Goal: Information Seeking & Learning: Learn about a topic

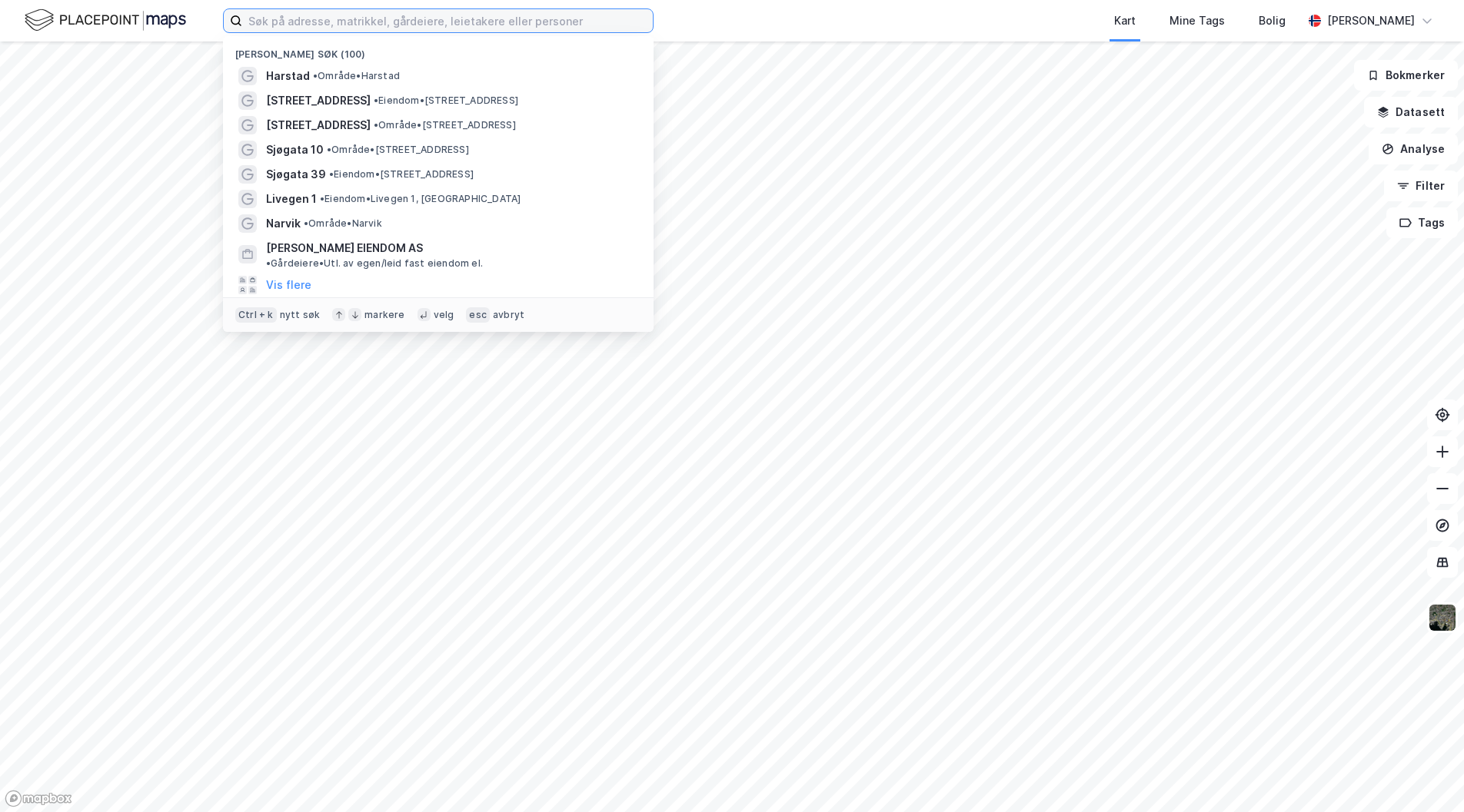
click at [395, 19] on input at bounding box center [448, 21] width 410 height 23
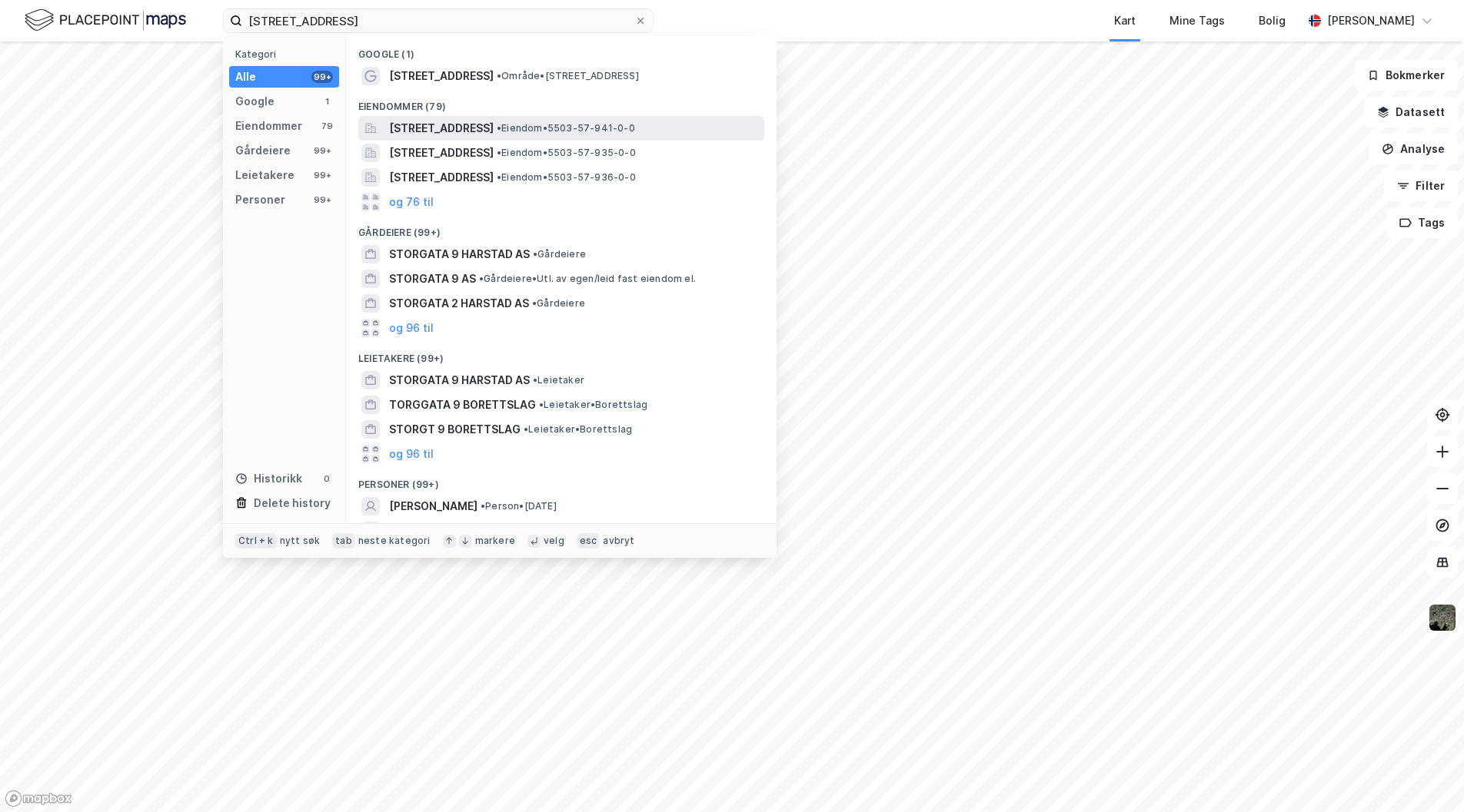
click at [465, 128] on span "[STREET_ADDRESS]" at bounding box center [440, 128] width 104 height 19
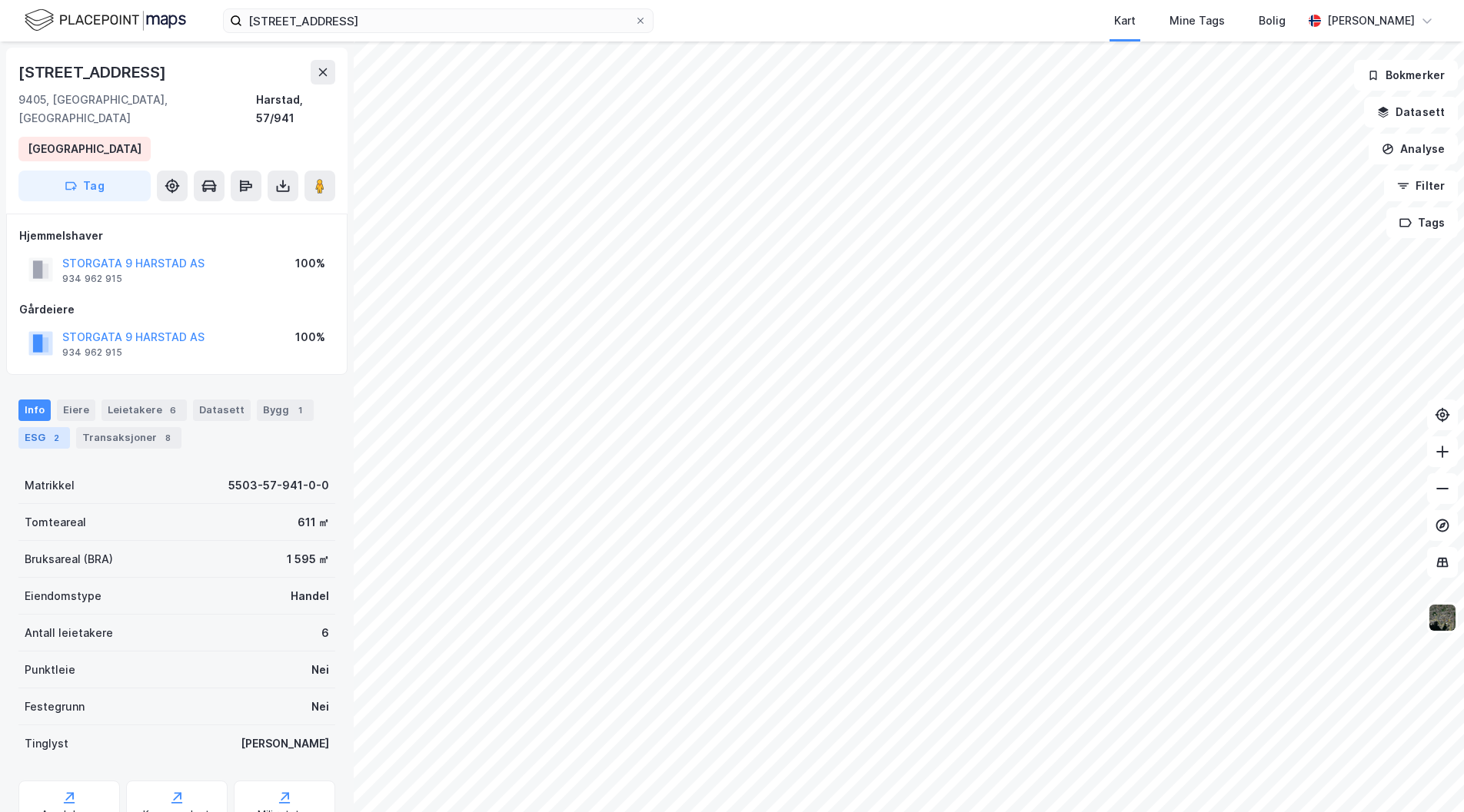
click at [54, 431] on div "2" at bounding box center [55, 438] width 15 height 15
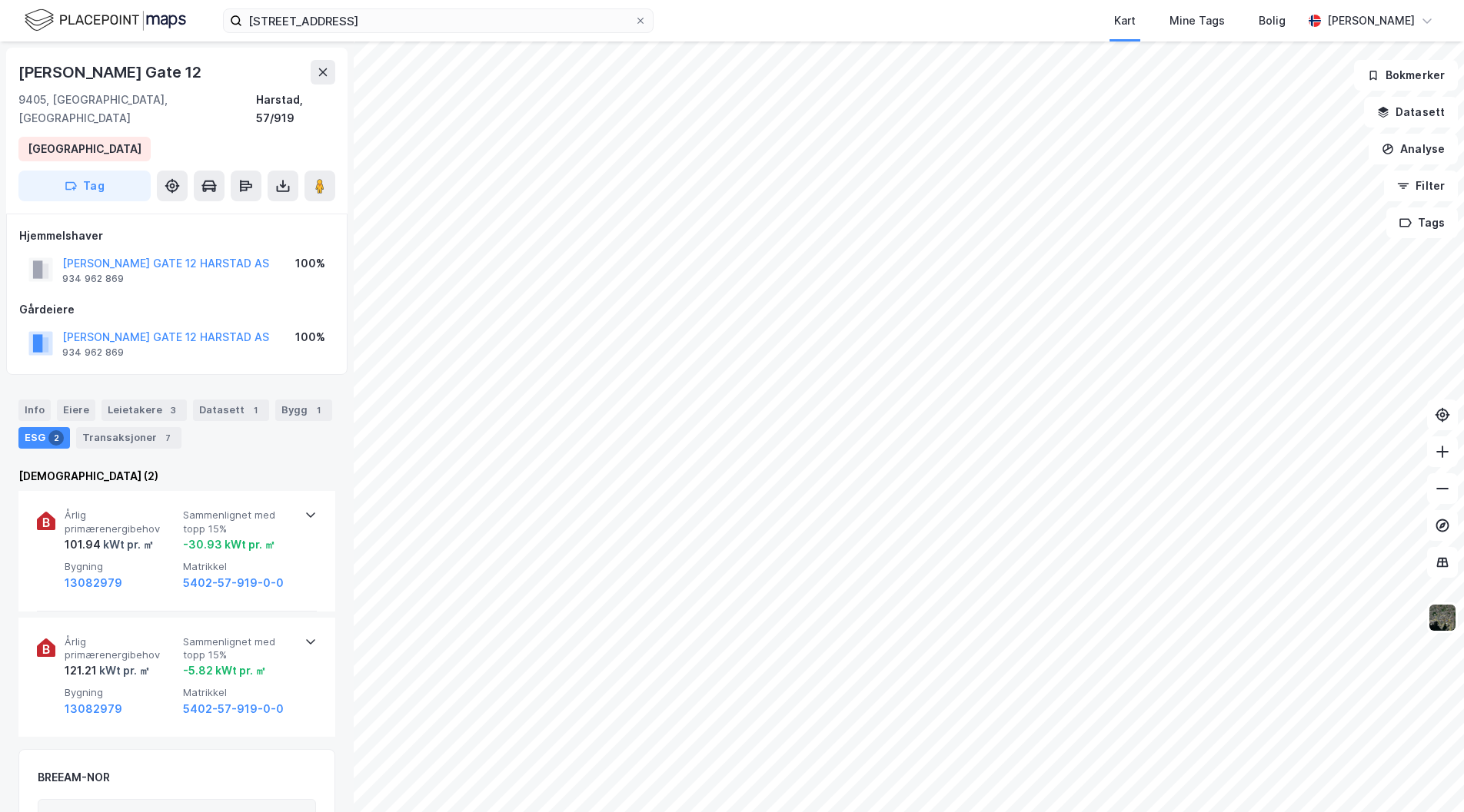
click at [37, 427] on div "ESG 2" at bounding box center [45, 438] width 52 height 21
click at [28, 399] on div "Info" at bounding box center [35, 410] width 32 height 21
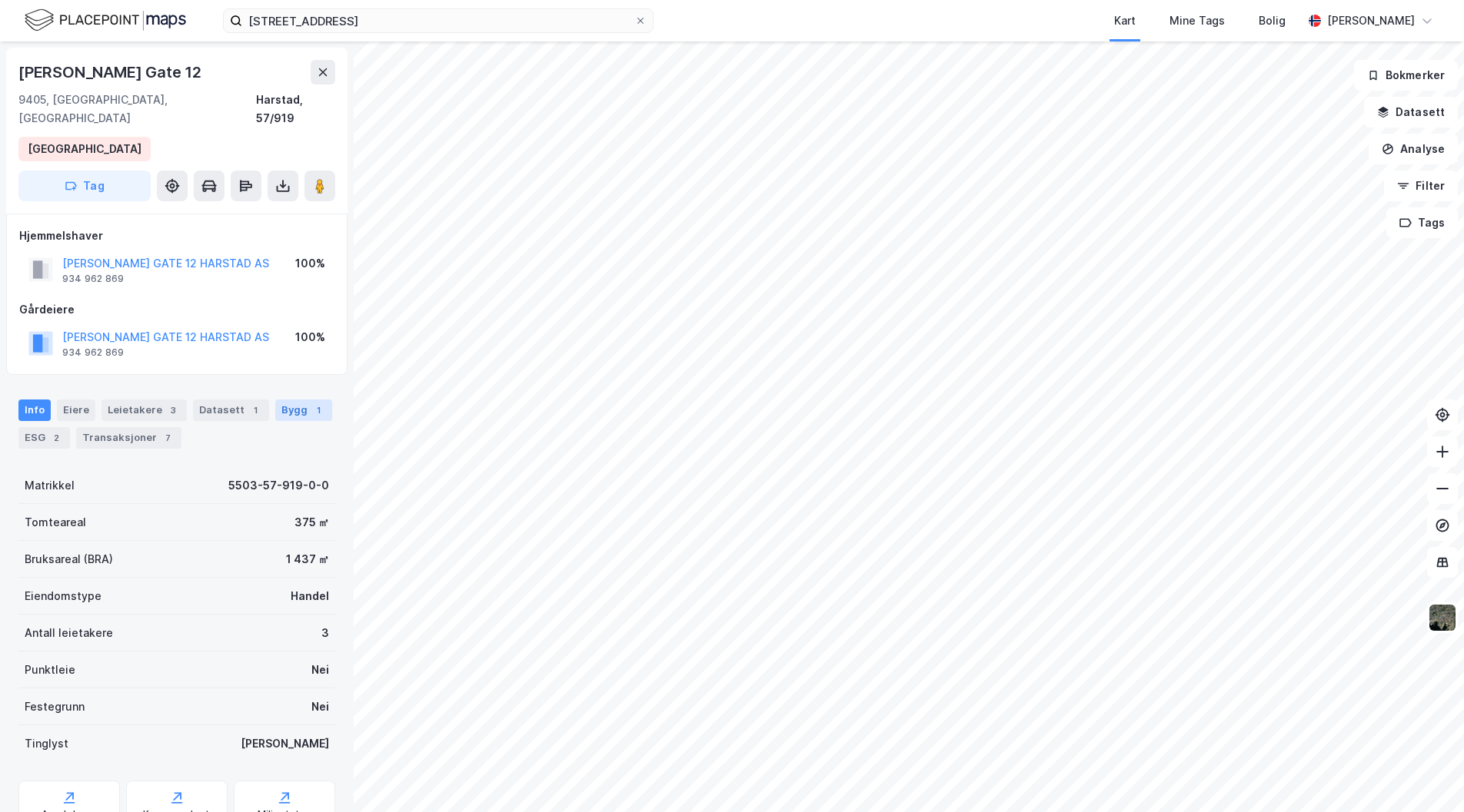
click at [291, 399] on div "Bygg 1" at bounding box center [304, 410] width 57 height 21
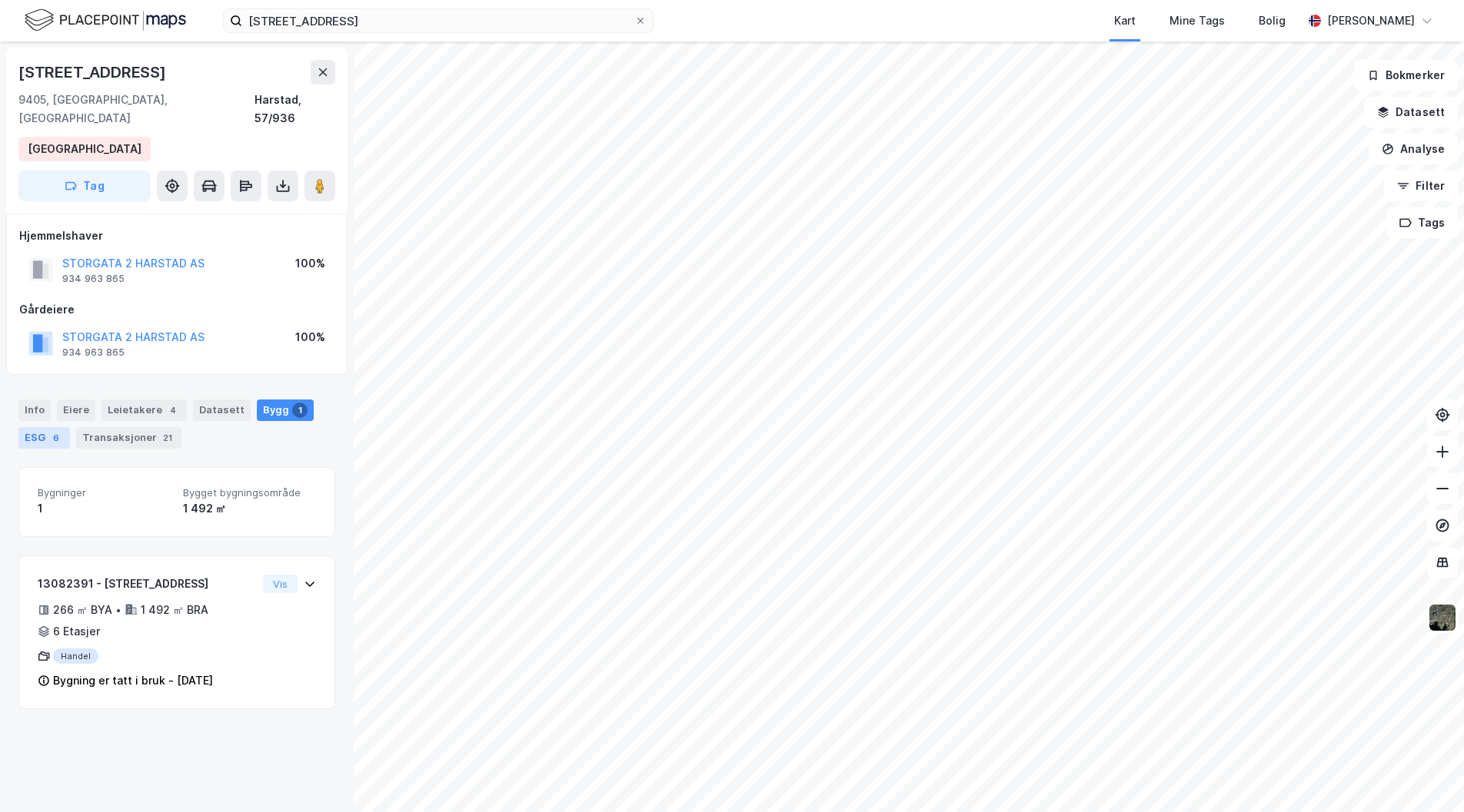
click at [42, 427] on div "ESG 6" at bounding box center [45, 438] width 52 height 21
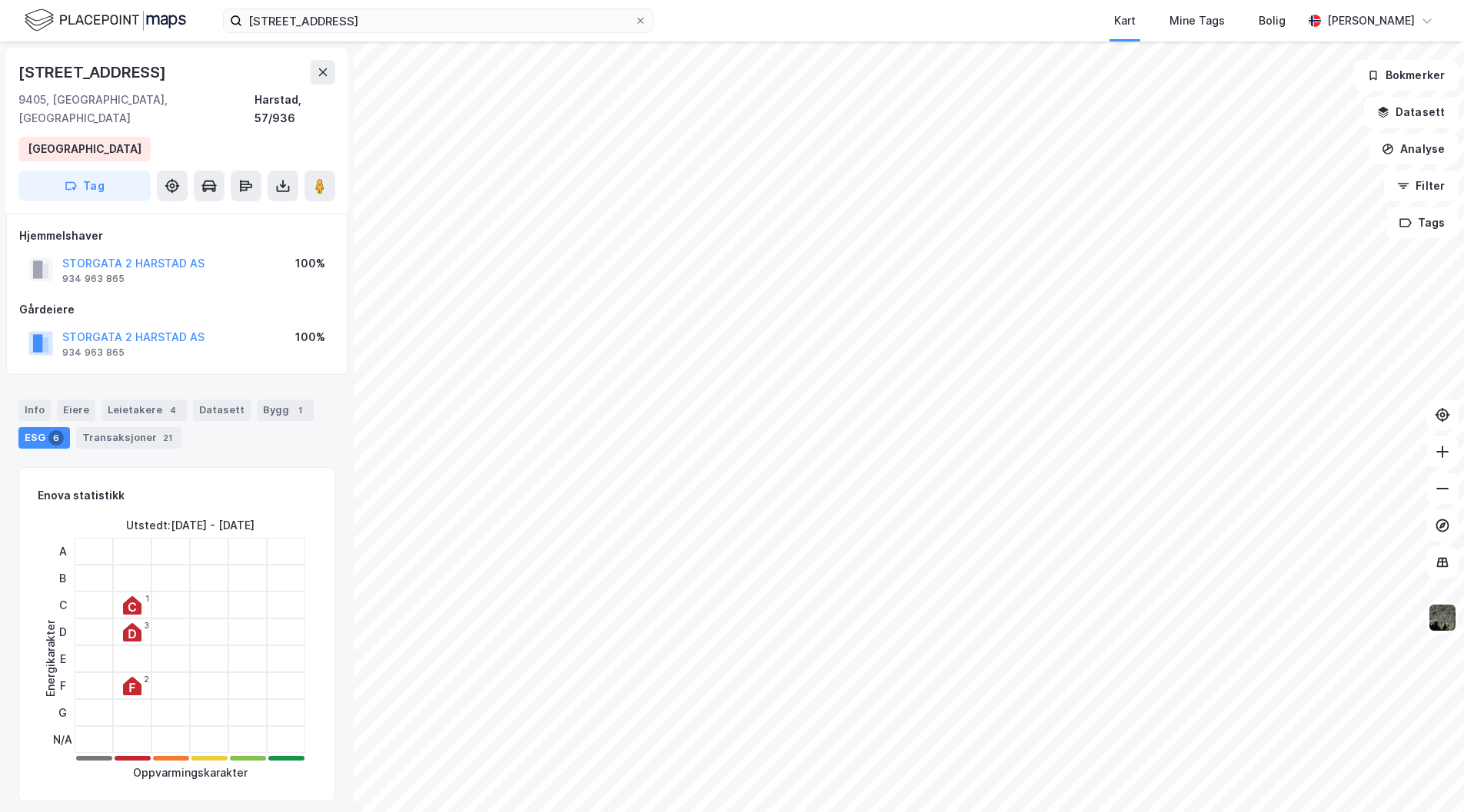
click at [130, 677] on icon at bounding box center [132, 686] width 19 height 19
click at [132, 623] on icon at bounding box center [132, 632] width 19 height 19
click at [126, 596] on icon at bounding box center [132, 605] width 19 height 19
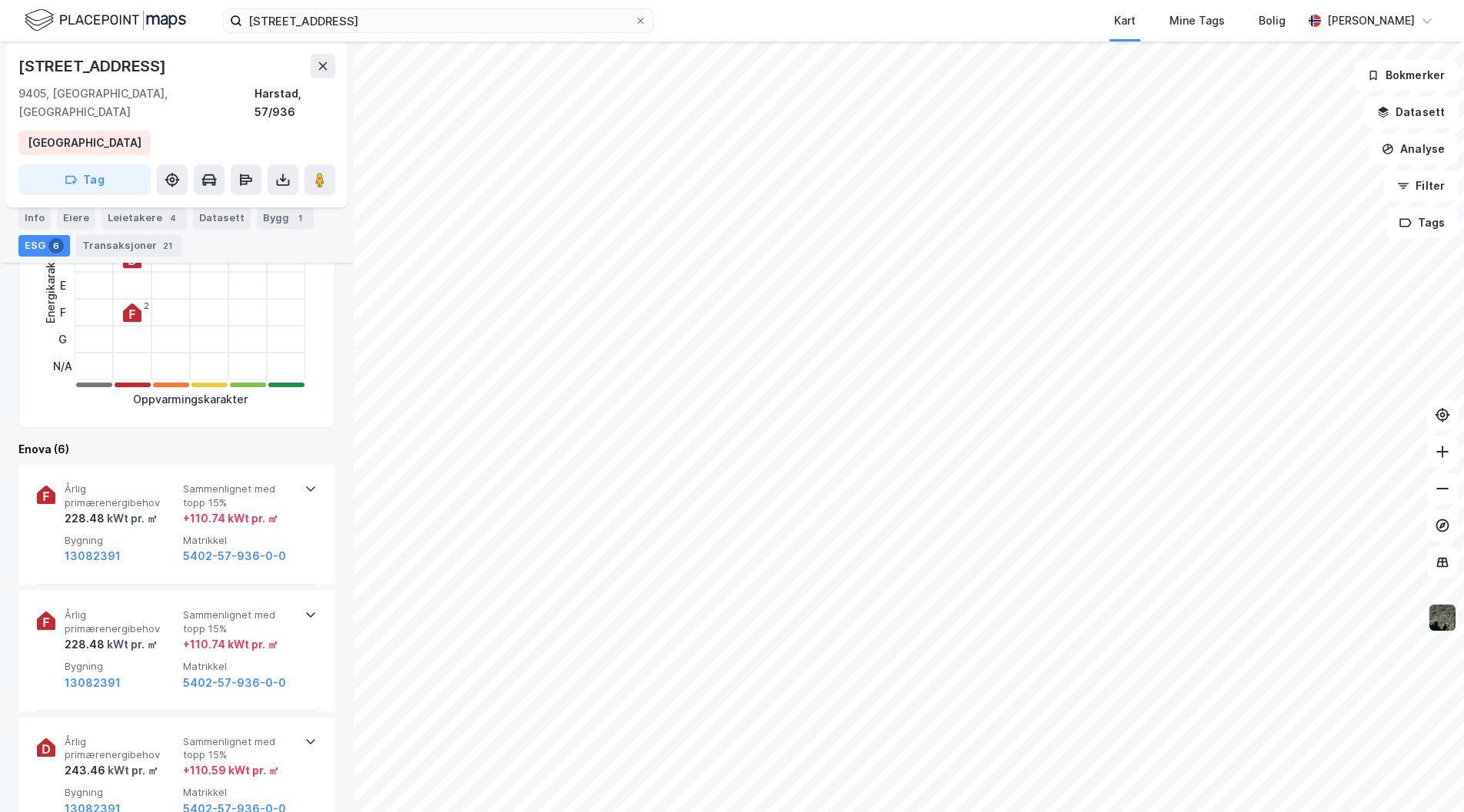
scroll to position [384, 0]
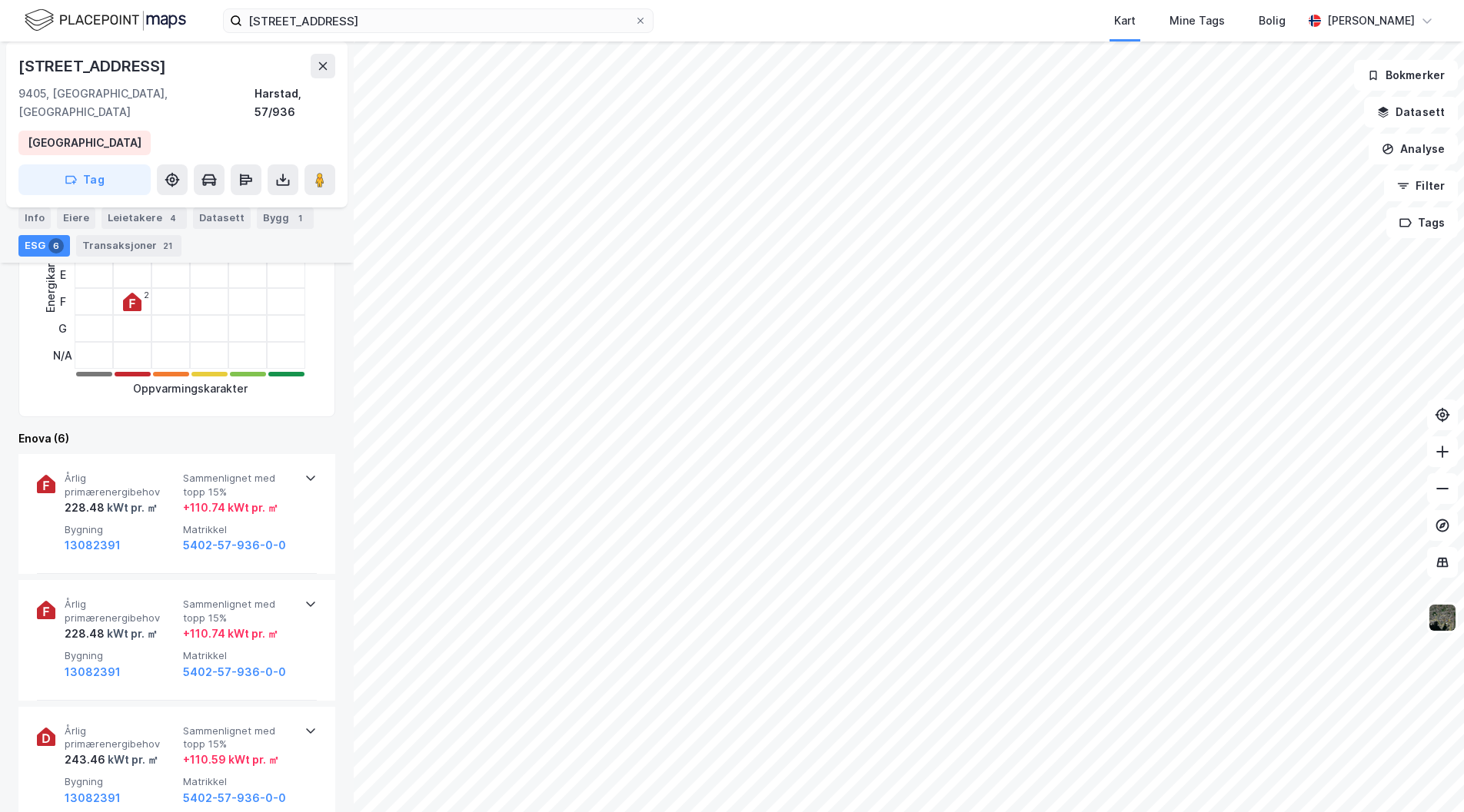
click at [118, 220] on div "Leietakere 4" at bounding box center [144, 218] width 86 height 21
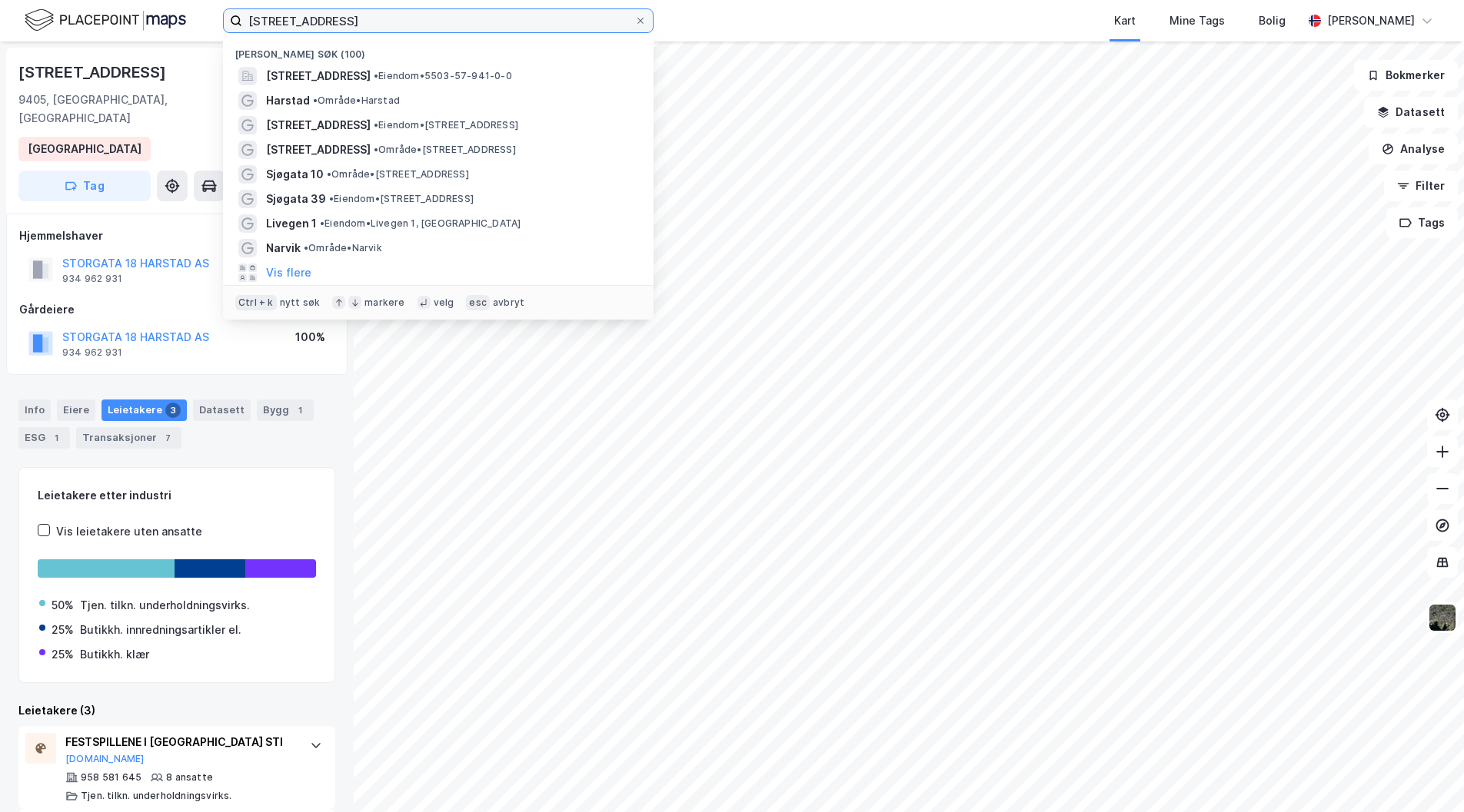
drag, startPoint x: 376, startPoint y: 19, endPoint x: 33, endPoint y: 7, distance: 343.2
click at [36, 7] on div "[STREET_ADDRESS] [PERSON_NAME] søk (100) [STREET_ADDRESS] • Eiendom • 5503-57-9…" at bounding box center [732, 21] width 1464 height 42
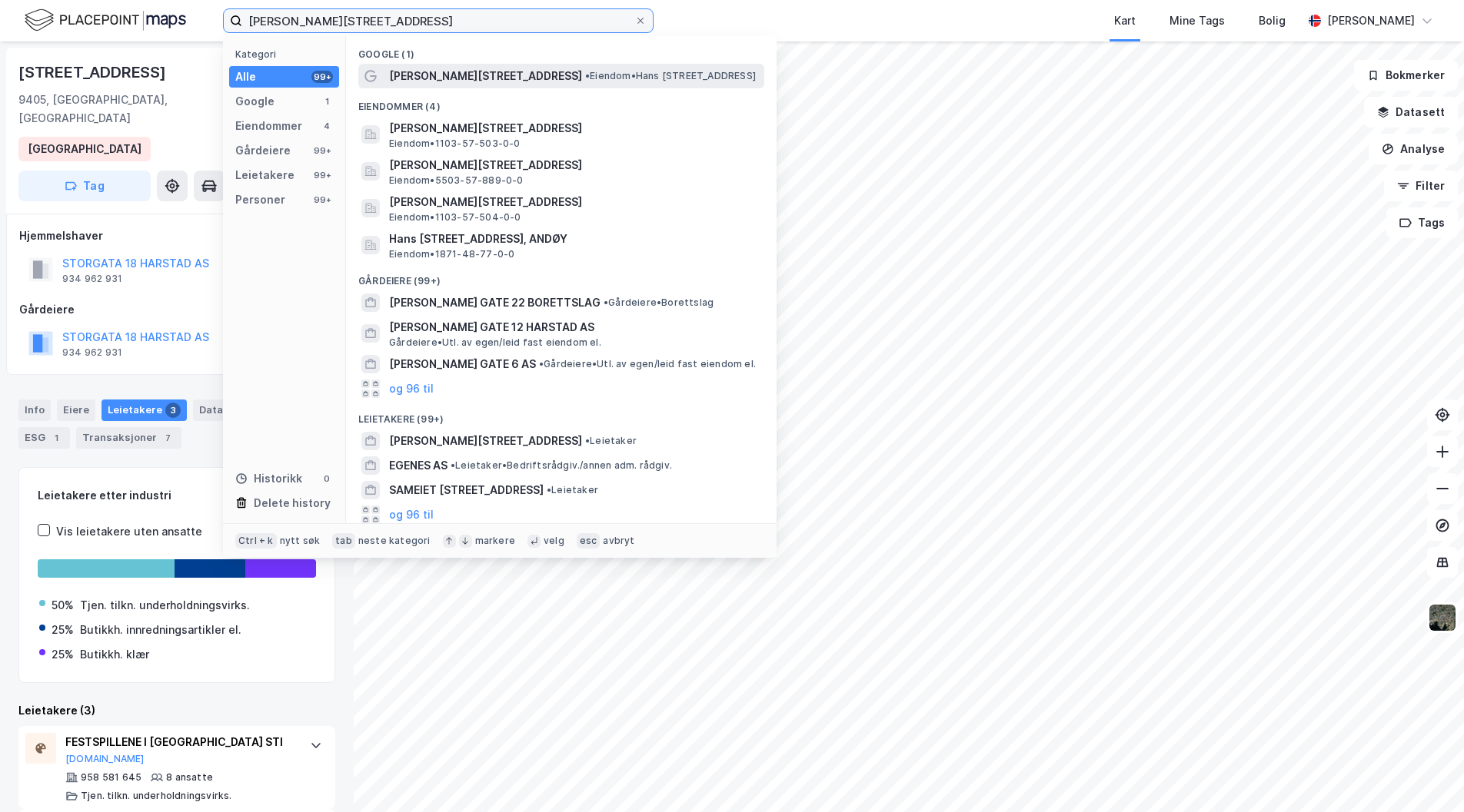
type input "[PERSON_NAME][STREET_ADDRESS]"
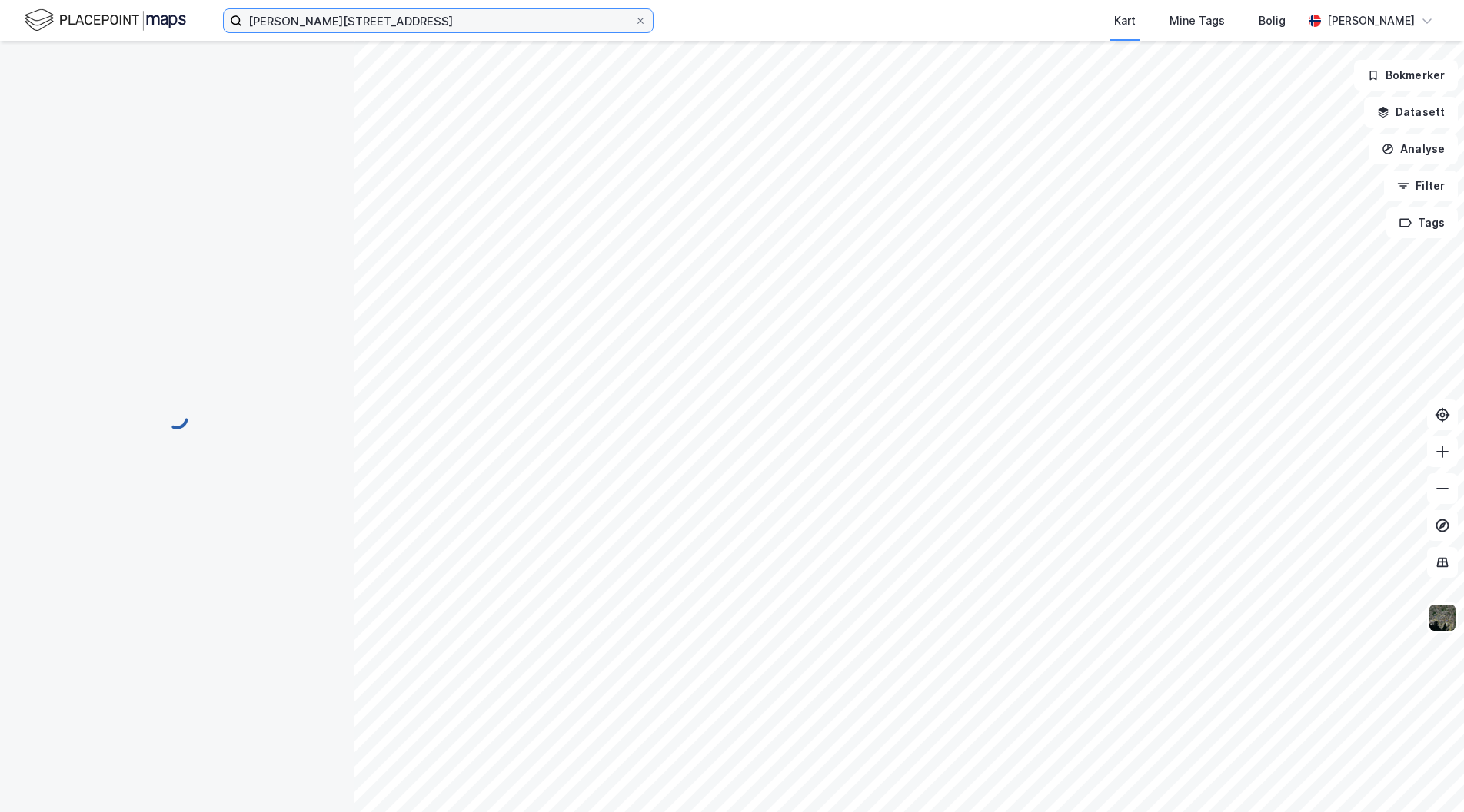
scroll to position [74, 0]
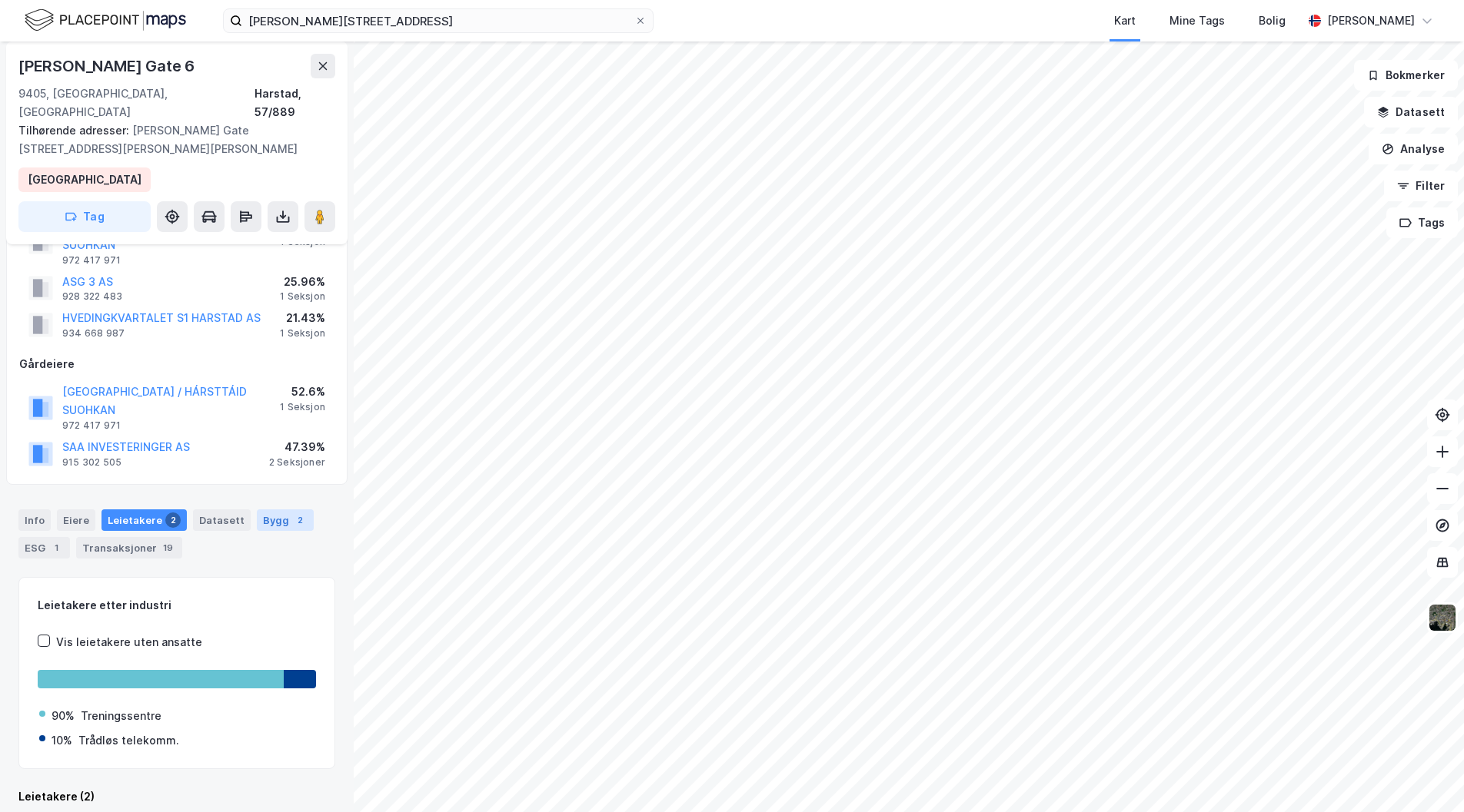
click at [265, 510] on div "Bygg 2" at bounding box center [285, 521] width 57 height 21
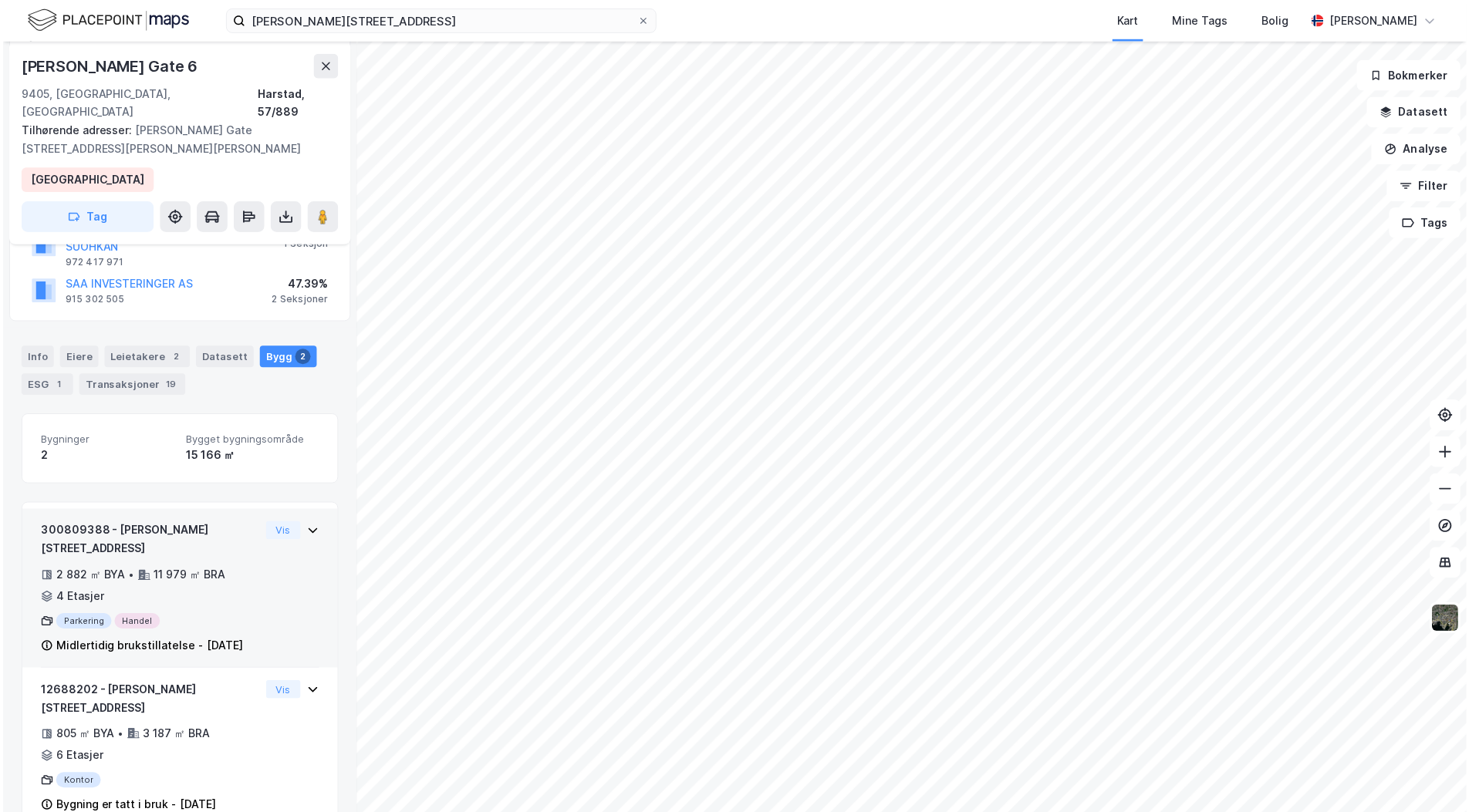
scroll to position [241, 0]
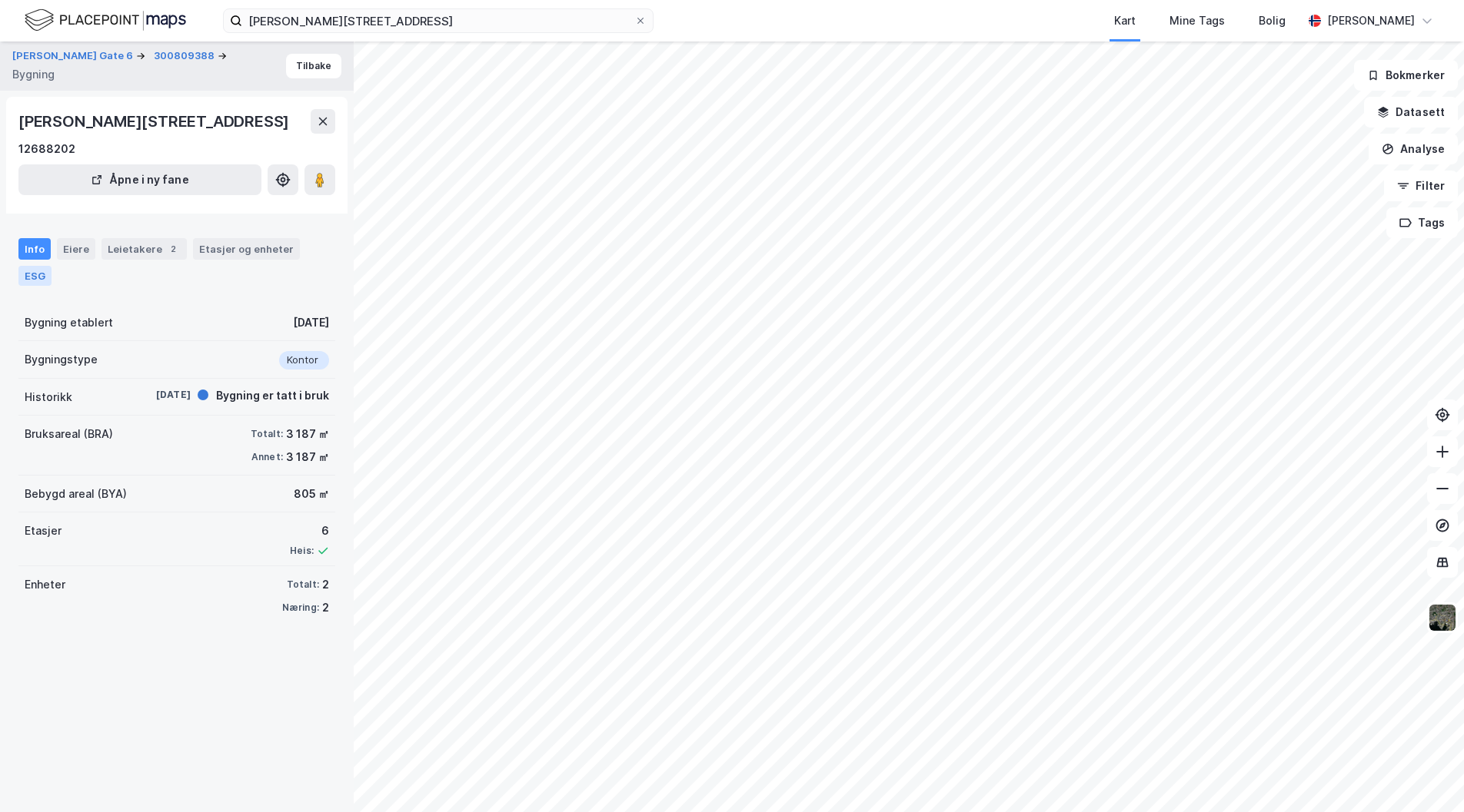
click at [24, 278] on div "ESG" at bounding box center [35, 275] width 33 height 20
